Goal: Use online tool/utility: Utilize a website feature to perform a specific function

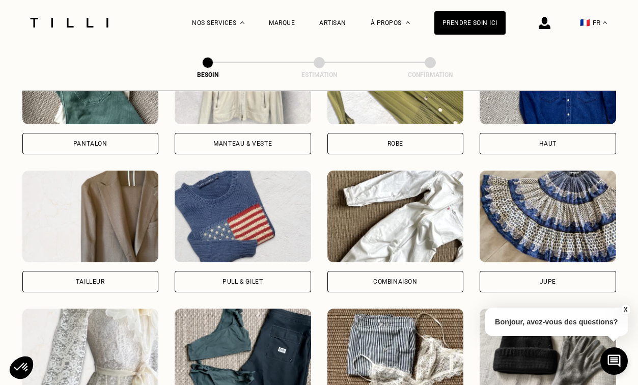
scroll to position [530, 0]
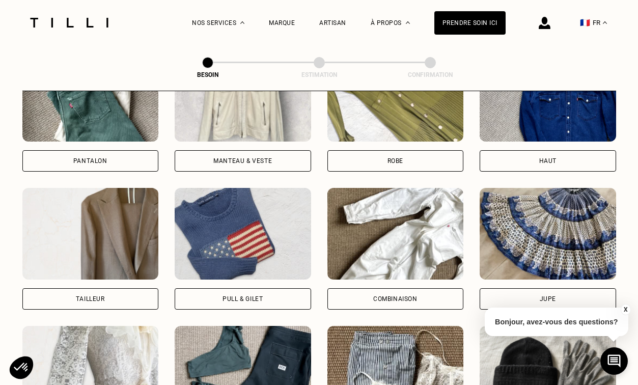
click at [129, 205] on img at bounding box center [90, 234] width 137 height 92
select select "FR"
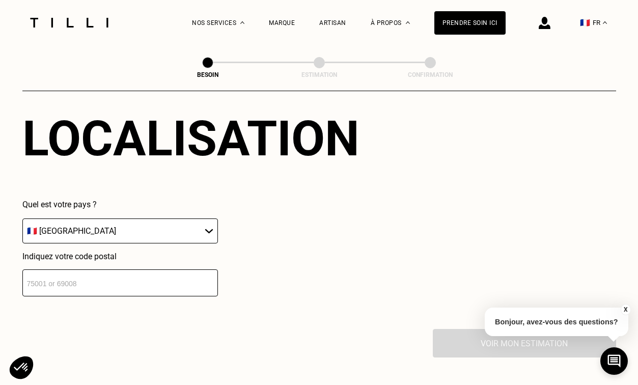
scroll to position [938, 0]
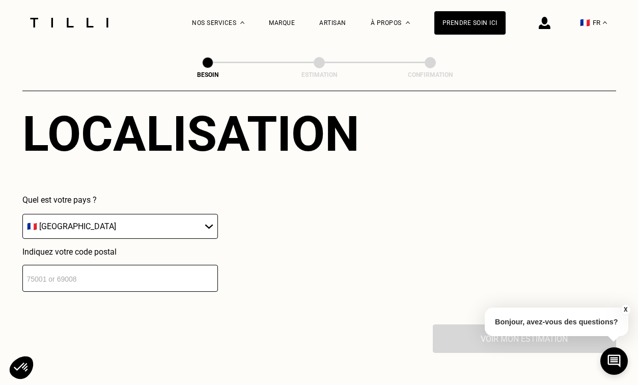
click at [143, 274] on input "number" at bounding box center [120, 278] width 196 height 27
type input "69008"
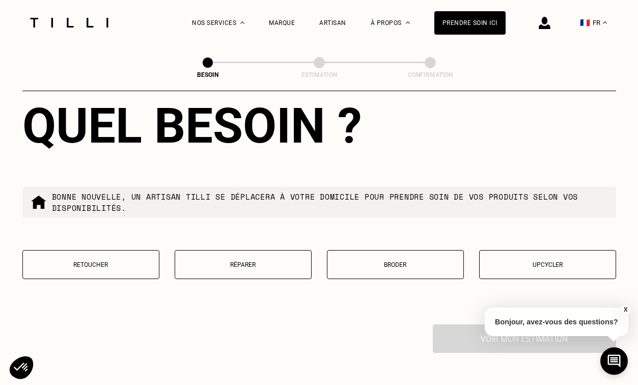
scroll to position [1211, 0]
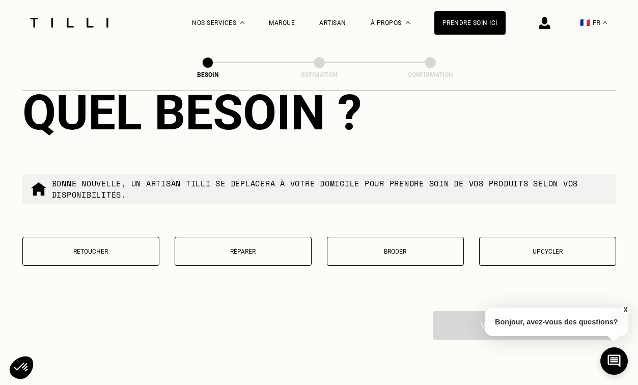
click at [85, 237] on button "Retoucher" at bounding box center [90, 251] width 137 height 29
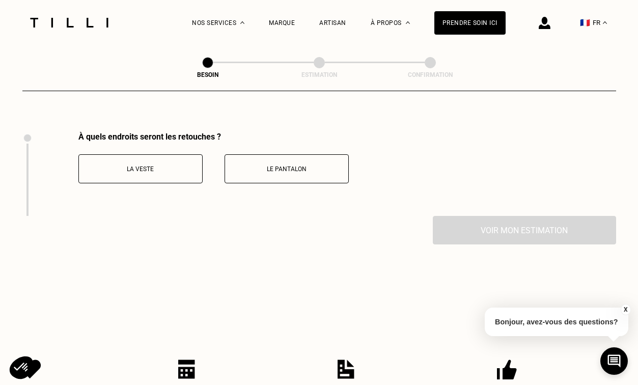
scroll to position [1393, 0]
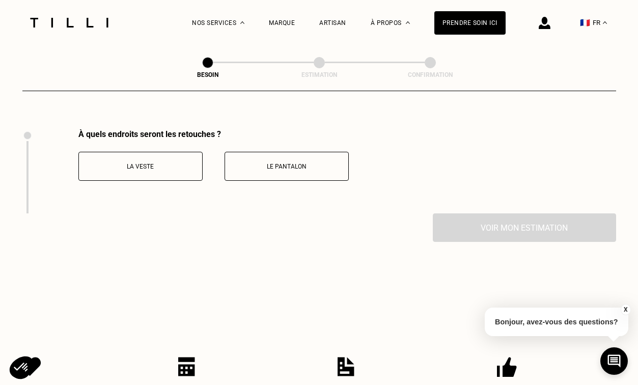
click at [285, 152] on button "Le pantalon" at bounding box center [287, 166] width 124 height 29
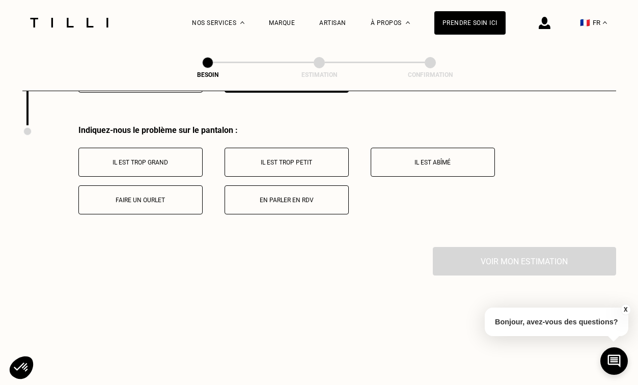
scroll to position [1483, 0]
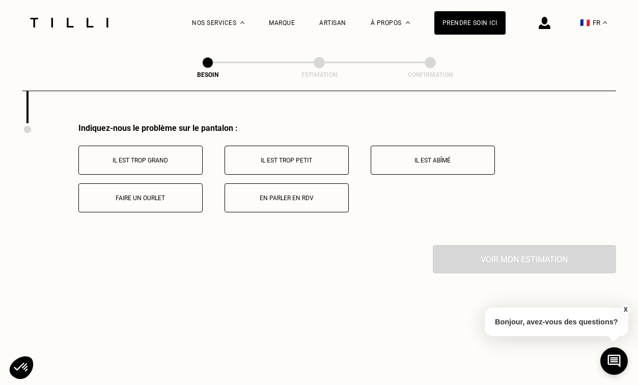
click at [185, 194] on button "Faire un ourlet" at bounding box center [140, 197] width 124 height 29
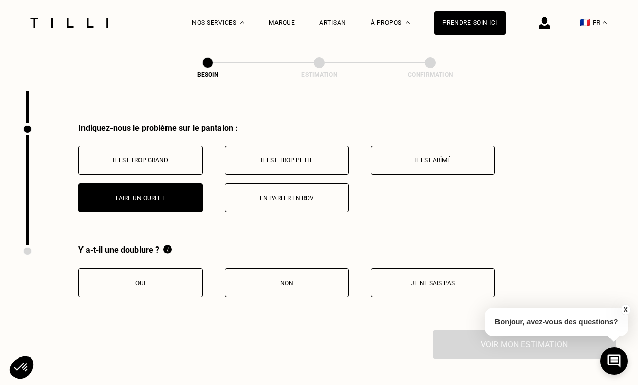
click at [176, 156] on button "Il est trop grand" at bounding box center [140, 160] width 124 height 29
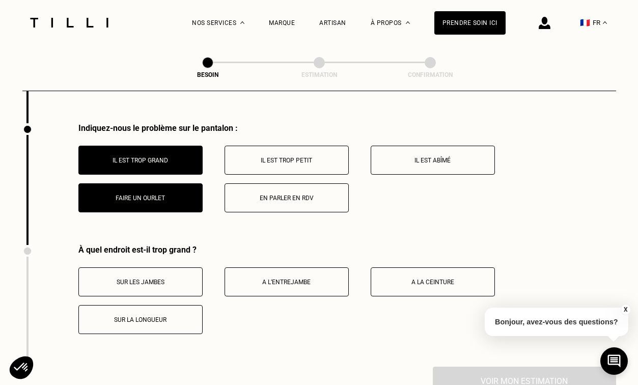
scroll to position [1484, 0]
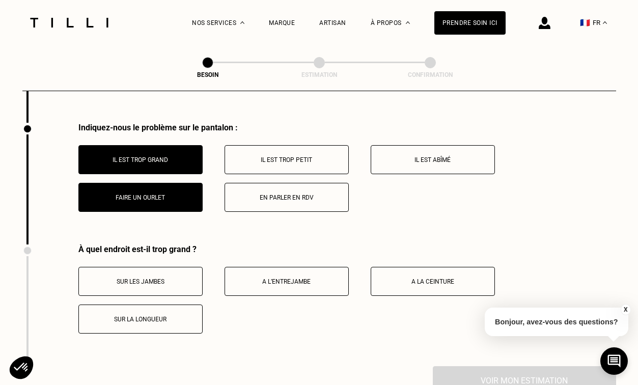
click at [160, 311] on button "Sur la longueur" at bounding box center [140, 319] width 124 height 29
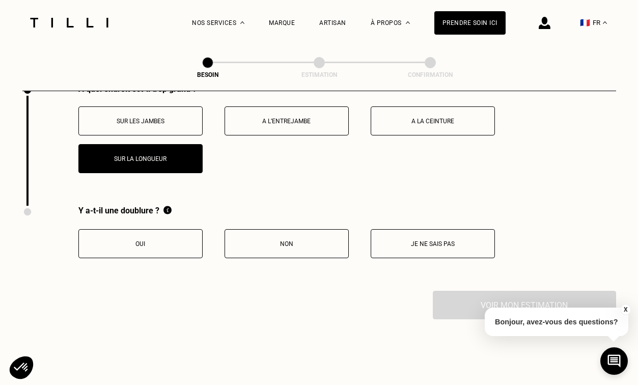
scroll to position [1658, 0]
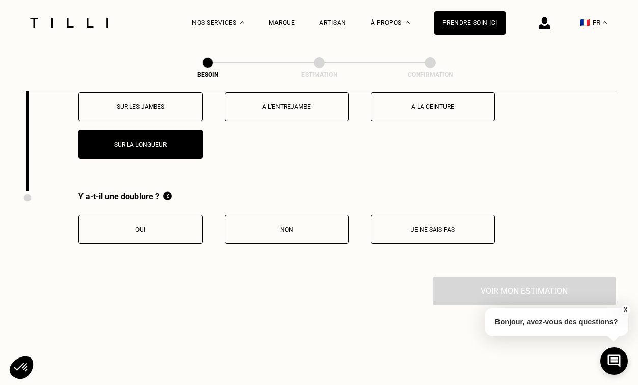
click at [320, 226] on p "Non" at bounding box center [286, 229] width 113 height 7
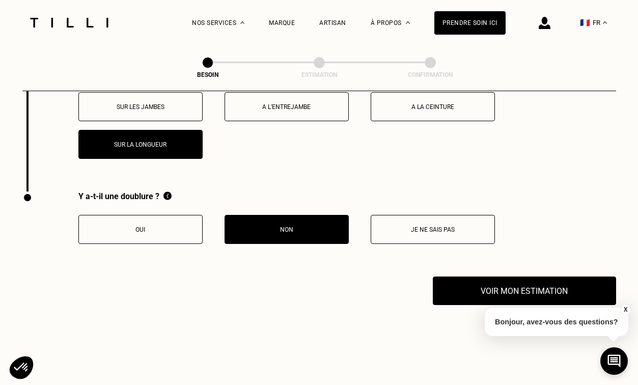
scroll to position [1733, 0]
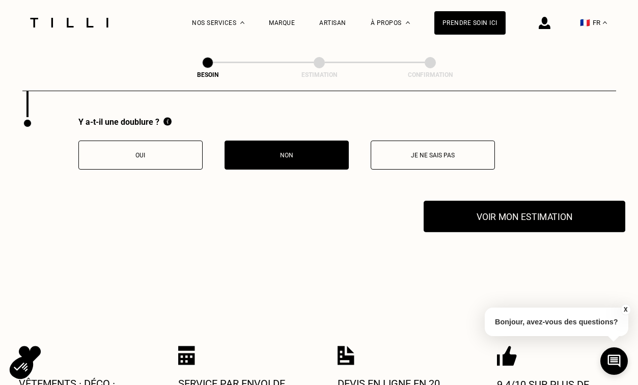
click at [466, 206] on button "Voir mon estimation" at bounding box center [525, 217] width 202 height 32
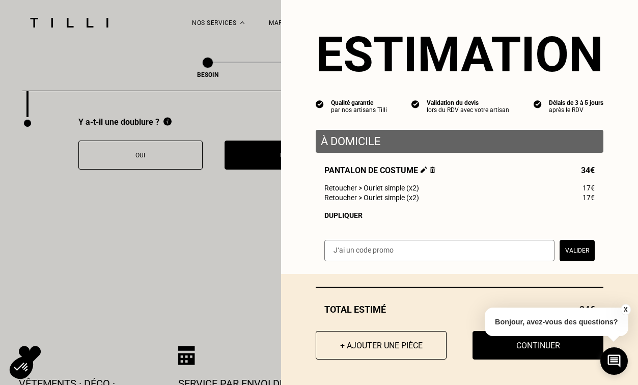
scroll to position [0, 0]
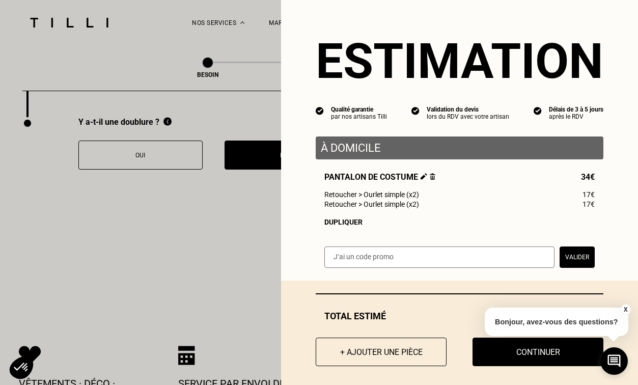
click at [423, 177] on img at bounding box center [424, 176] width 7 height 7
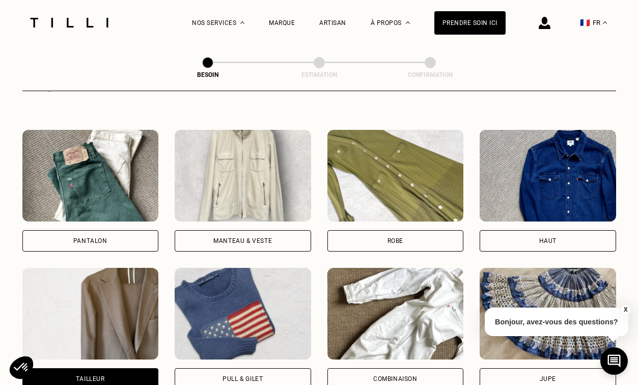
scroll to position [455, 0]
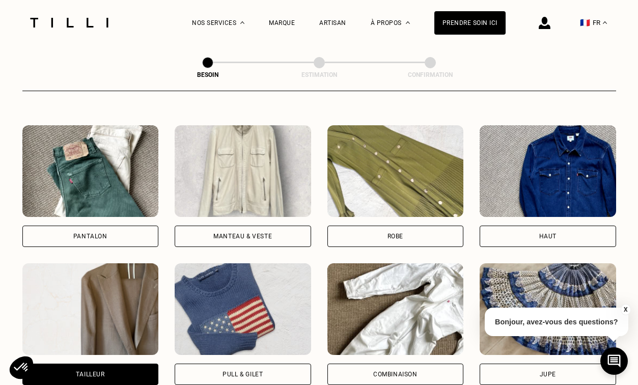
click at [60, 303] on img at bounding box center [90, 309] width 137 height 92
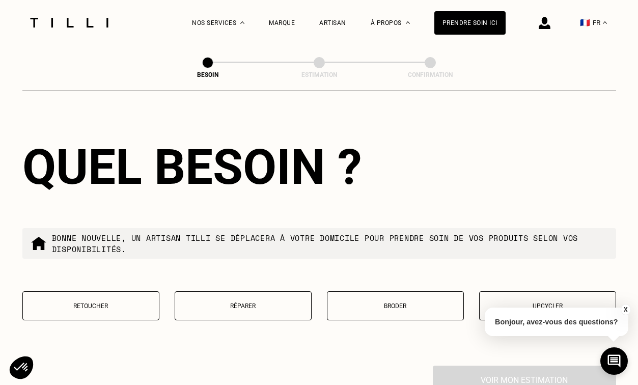
scroll to position [1176, 0]
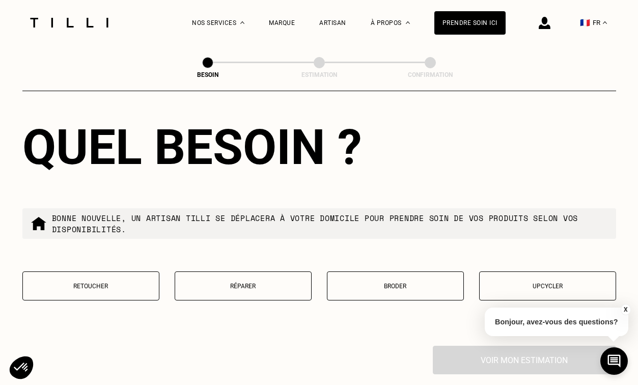
click at [123, 283] on p "Retoucher" at bounding box center [91, 286] width 126 height 7
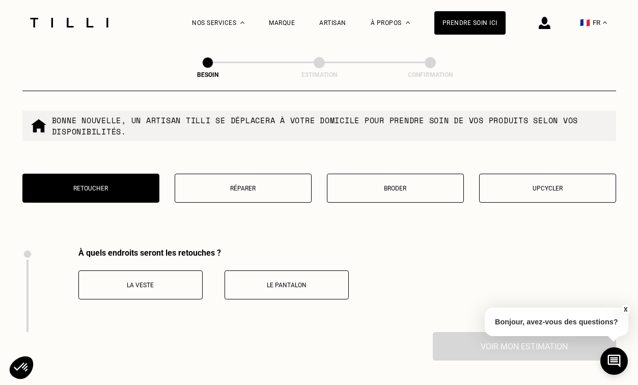
scroll to position [1325, 0]
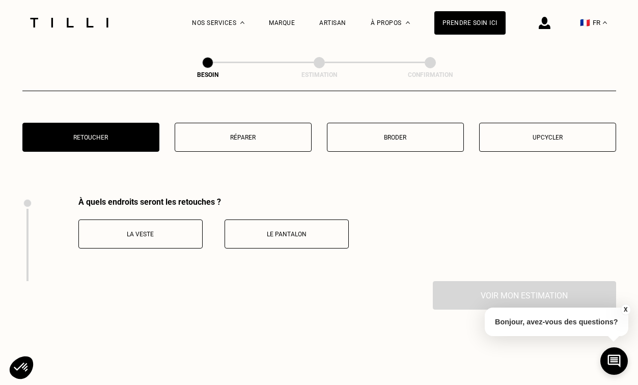
click at [281, 231] on p "Le pantalon" at bounding box center [286, 234] width 113 height 7
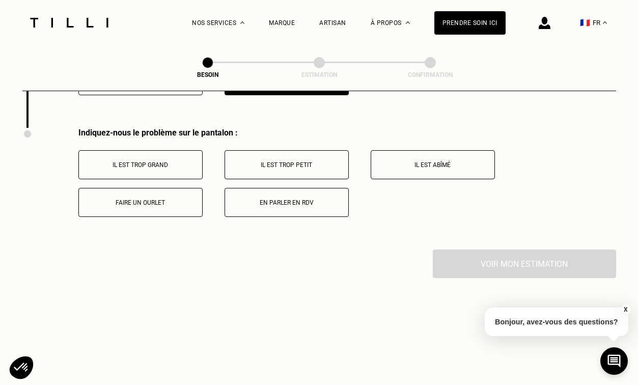
scroll to position [1479, 0]
click at [180, 199] on button "Faire un ourlet" at bounding box center [140, 201] width 124 height 29
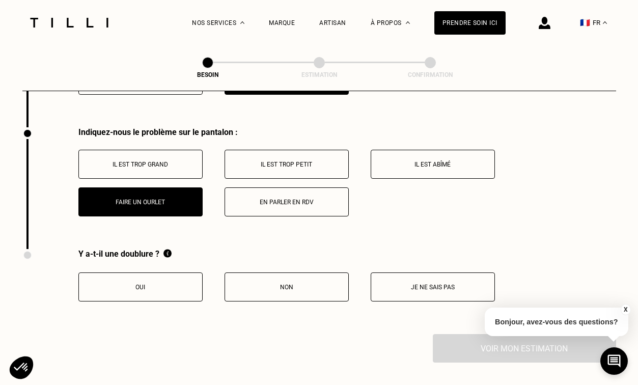
click at [256, 273] on button "Non" at bounding box center [287, 287] width 124 height 29
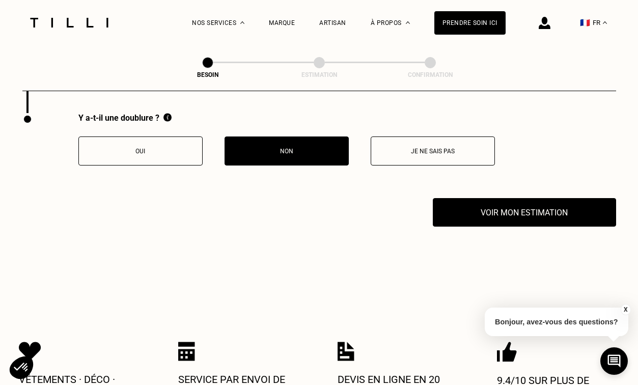
scroll to position [1616, 0]
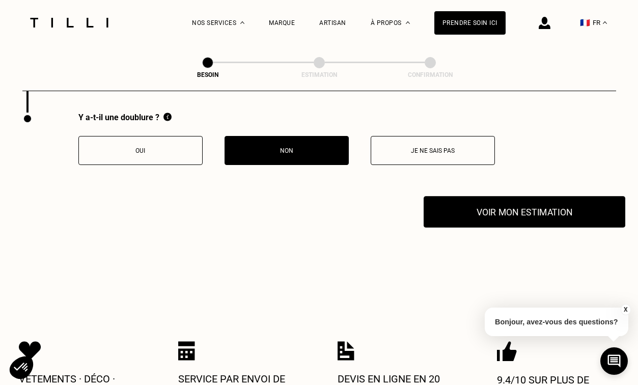
click at [506, 197] on button "Voir mon estimation" at bounding box center [525, 212] width 202 height 32
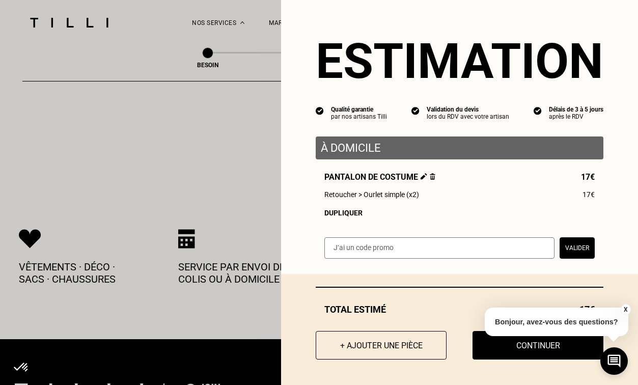
scroll to position [1743, 0]
